Goal: Information Seeking & Learning: Learn about a topic

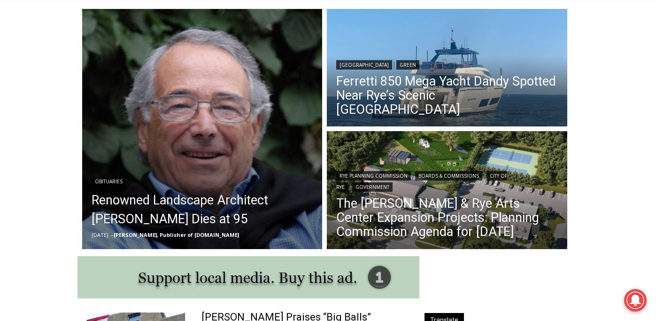
scroll to position [256, 0]
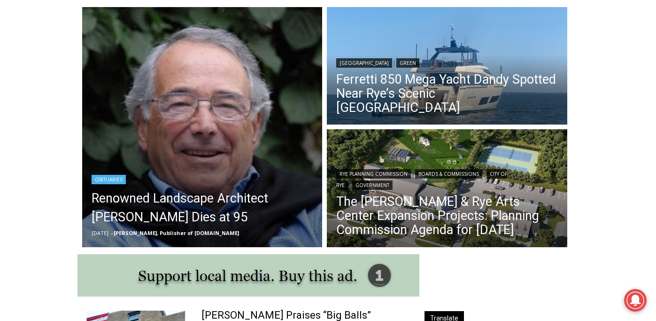
click at [186, 152] on img "Read More Renowned Landscape Architect Peter Rolland Dies at 95" at bounding box center [202, 127] width 241 height 241
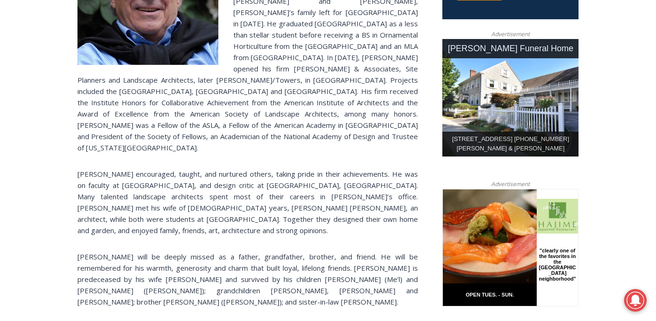
scroll to position [448, 0]
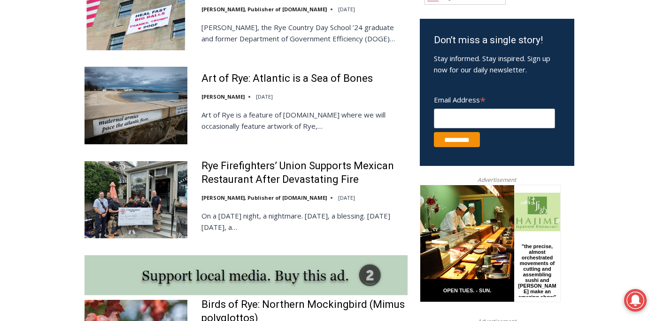
scroll to position [595, 0]
